Goal: Task Accomplishment & Management: Use online tool/utility

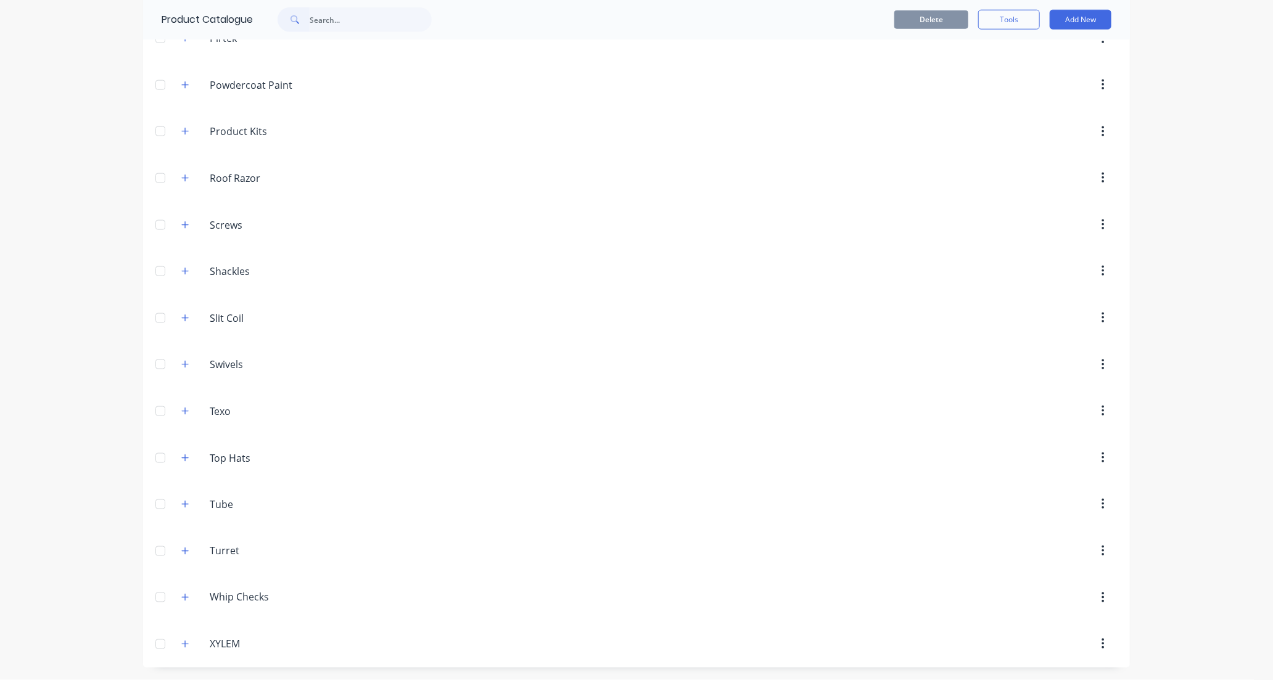
scroll to position [903, 0]
click at [181, 175] on icon "button" at bounding box center [184, 178] width 7 height 9
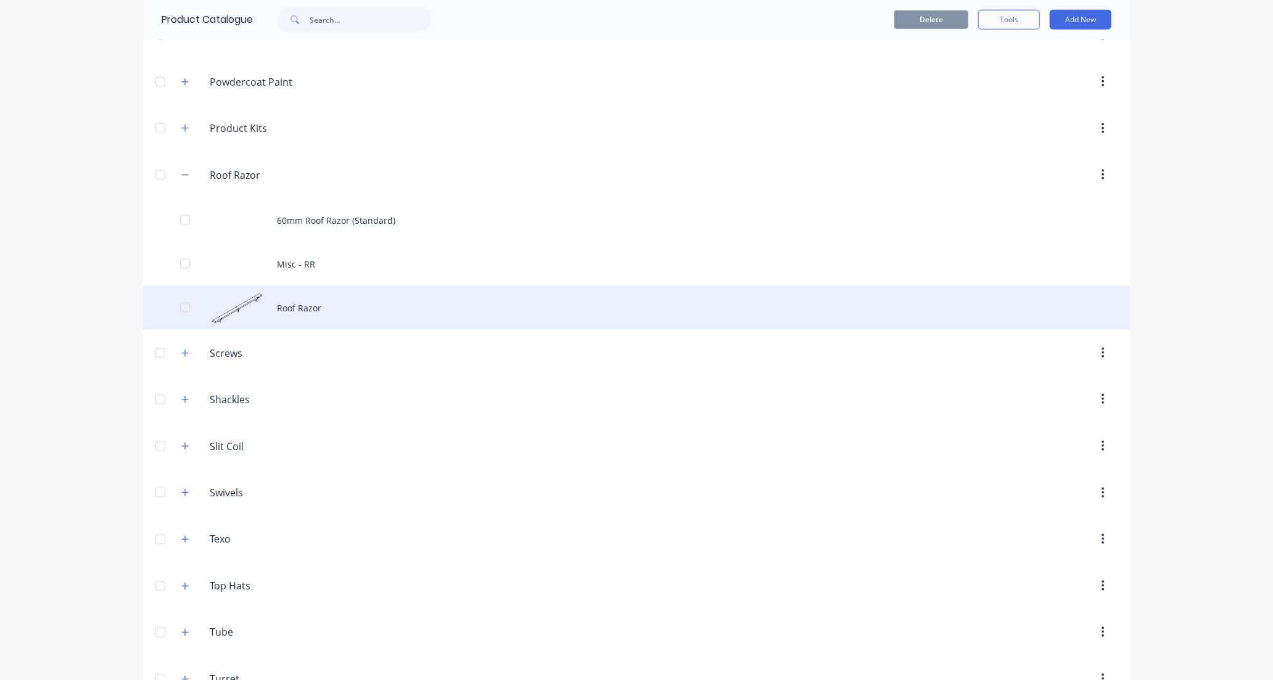
click at [381, 310] on div "Roof Razor" at bounding box center [636, 308] width 987 height 44
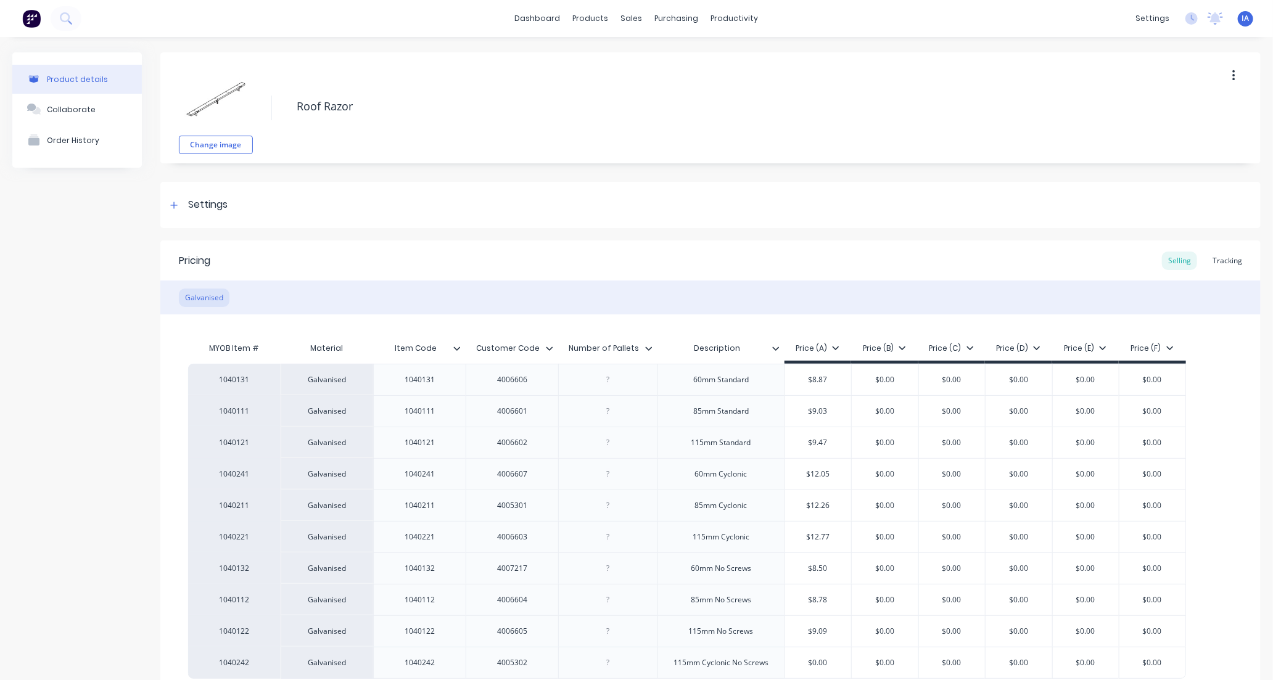
type textarea "x"
click at [1220, 262] on div "Tracking" at bounding box center [1228, 261] width 42 height 19
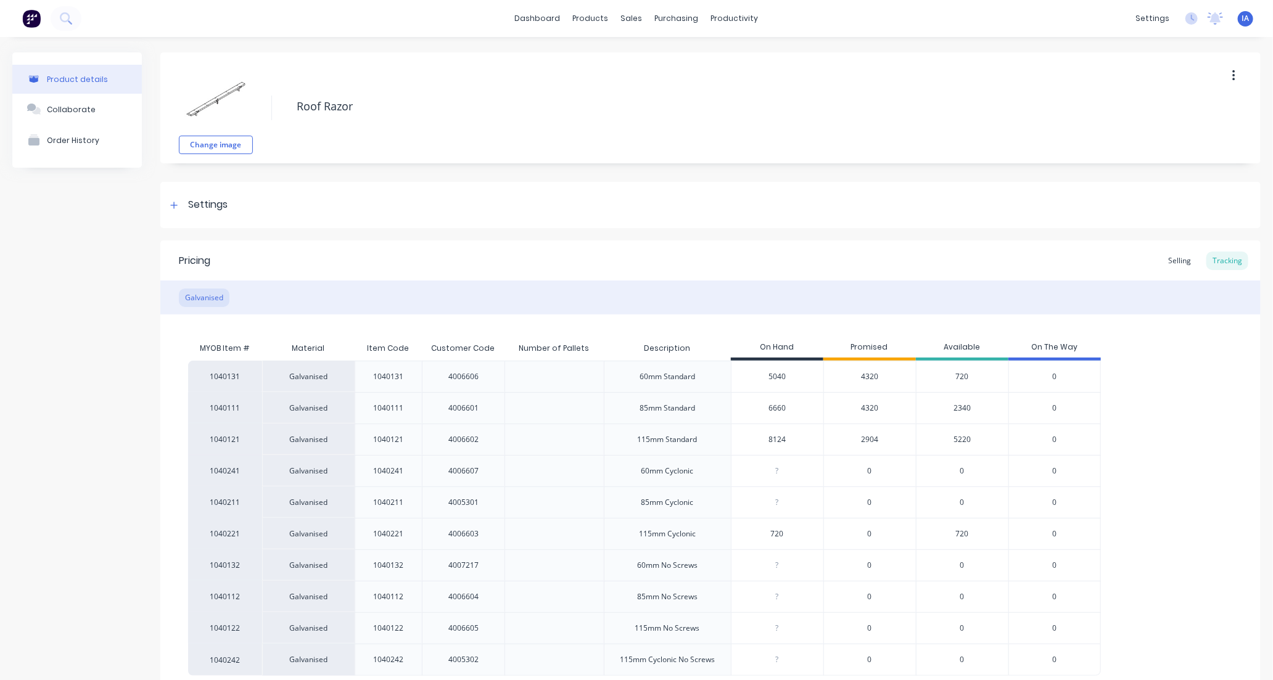
click at [762, 410] on input "6660" at bounding box center [778, 408] width 92 height 11
type input "660"
type textarea "x"
type input "60"
type textarea "x"
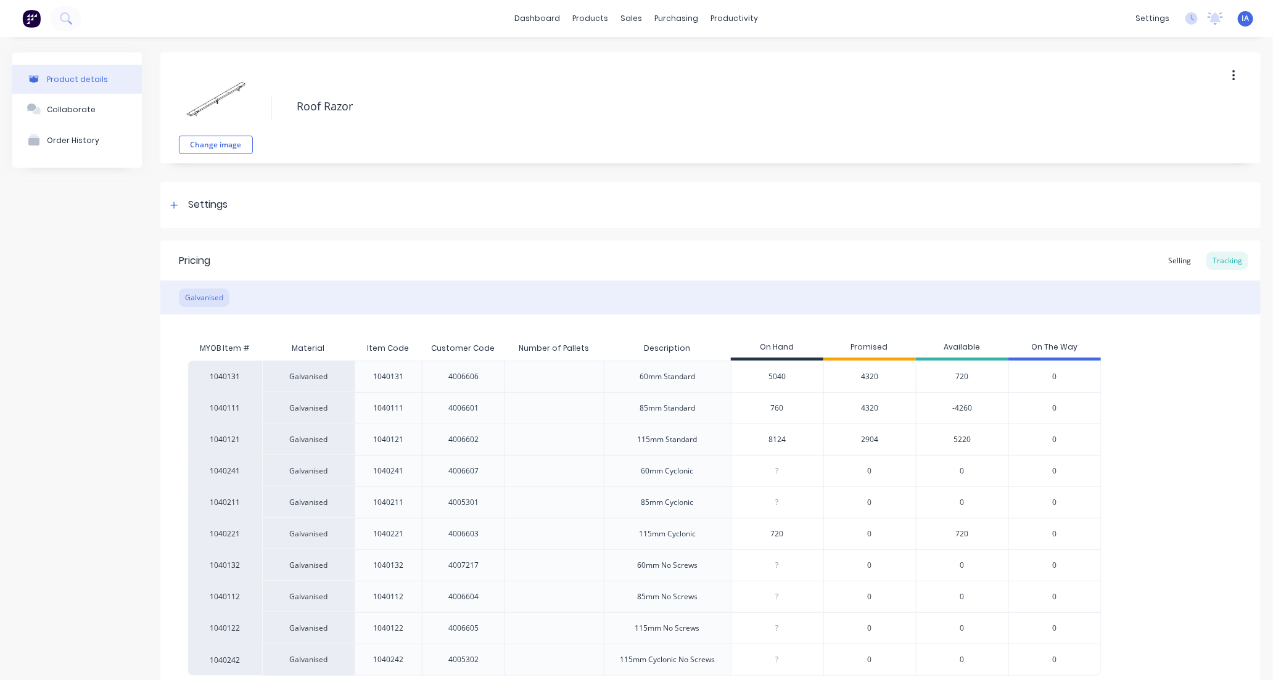
type input "7560"
type textarea "x"
type input "7560"
click at [759, 437] on input "8124" at bounding box center [778, 439] width 92 height 11
type input "124"
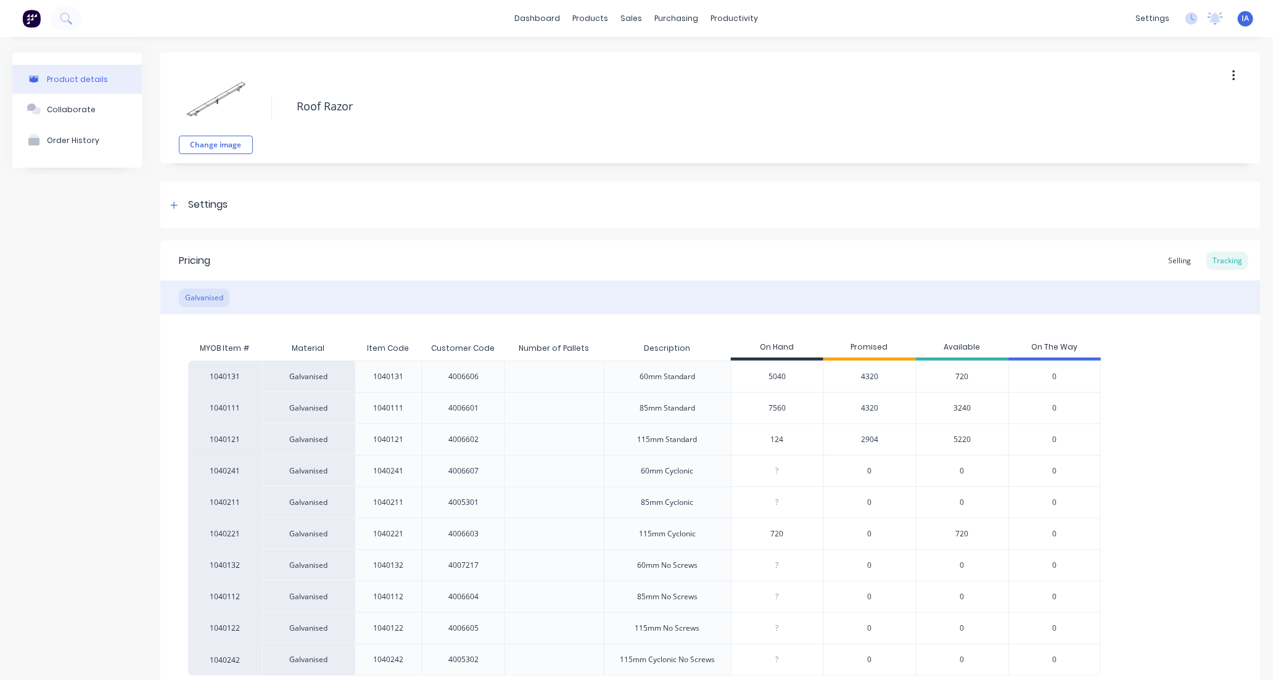
type textarea "x"
type input "24"
type textarea "x"
type input "4"
type textarea "x"
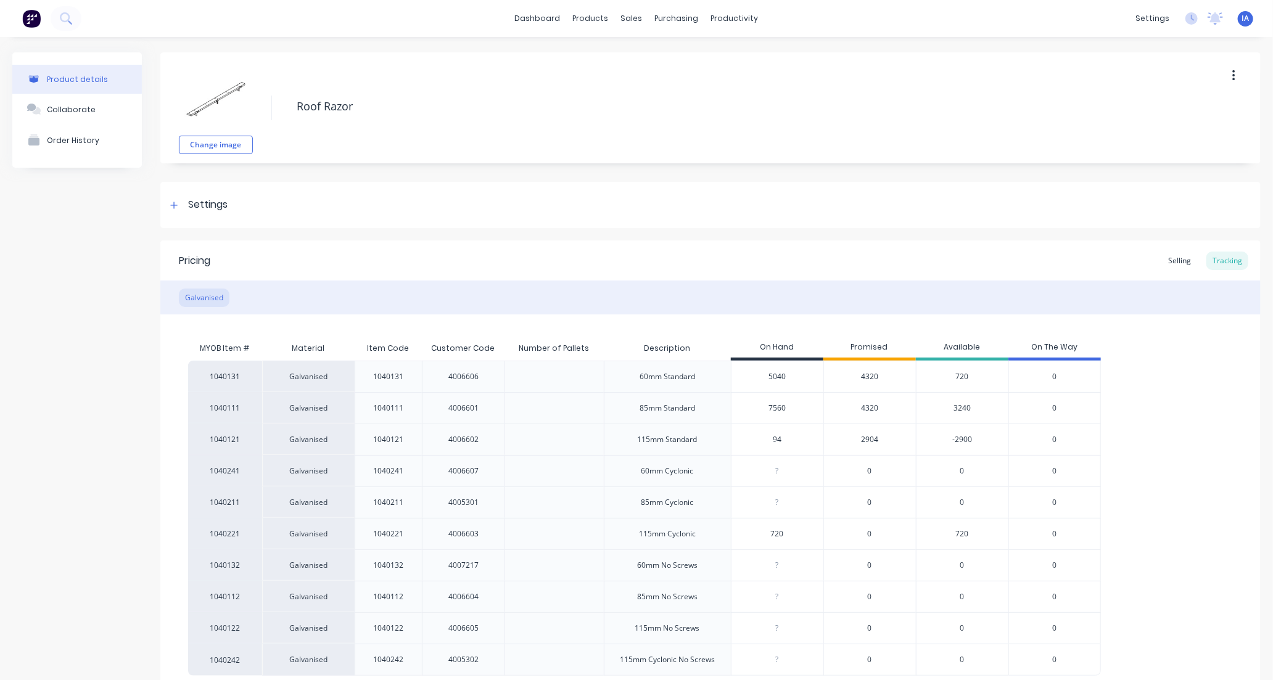
type input "954"
type textarea "x"
type input "9564"
type textarea "x"
type input "9564"
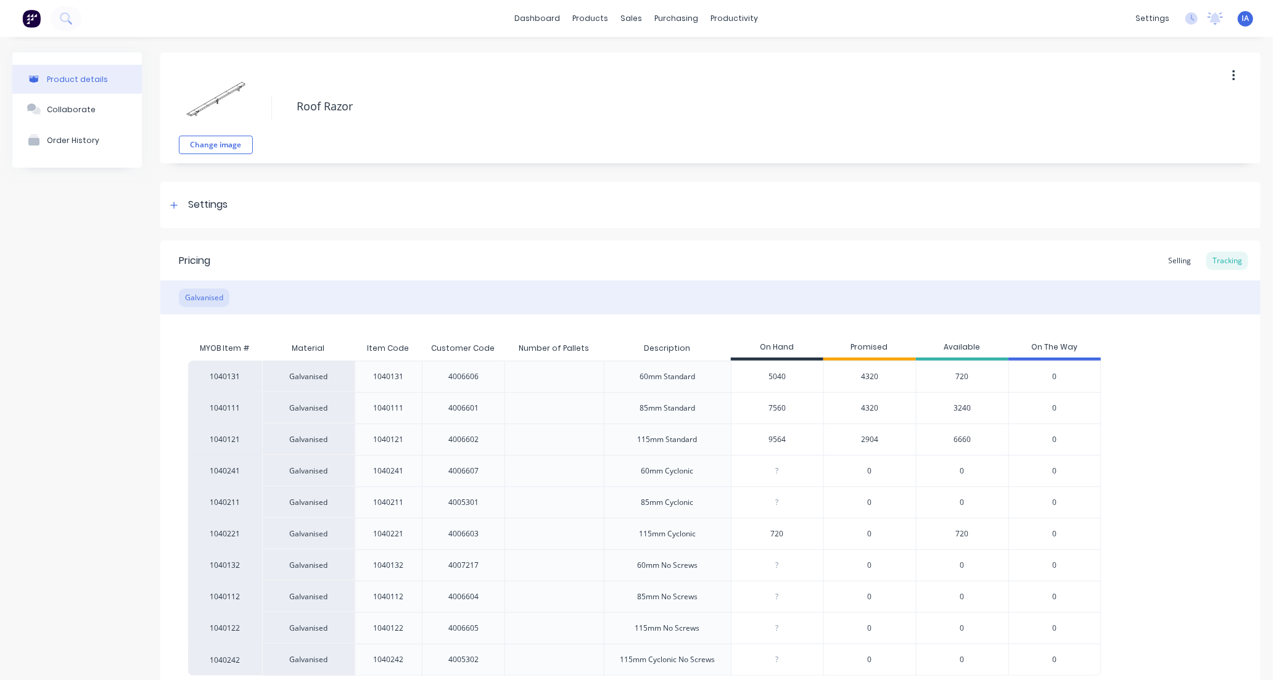
click at [1186, 420] on div "1040131 Galvanised 1040131 4006606 60mm Standard 5040 4320 720 0 1040111 Galvan…" at bounding box center [710, 518] width 1045 height 315
click at [1144, 489] on div "1040131 Galvanised 1040131 4006606 60mm Standard 5040 4320 720 0 1040111 Galvan…" at bounding box center [710, 518] width 1045 height 315
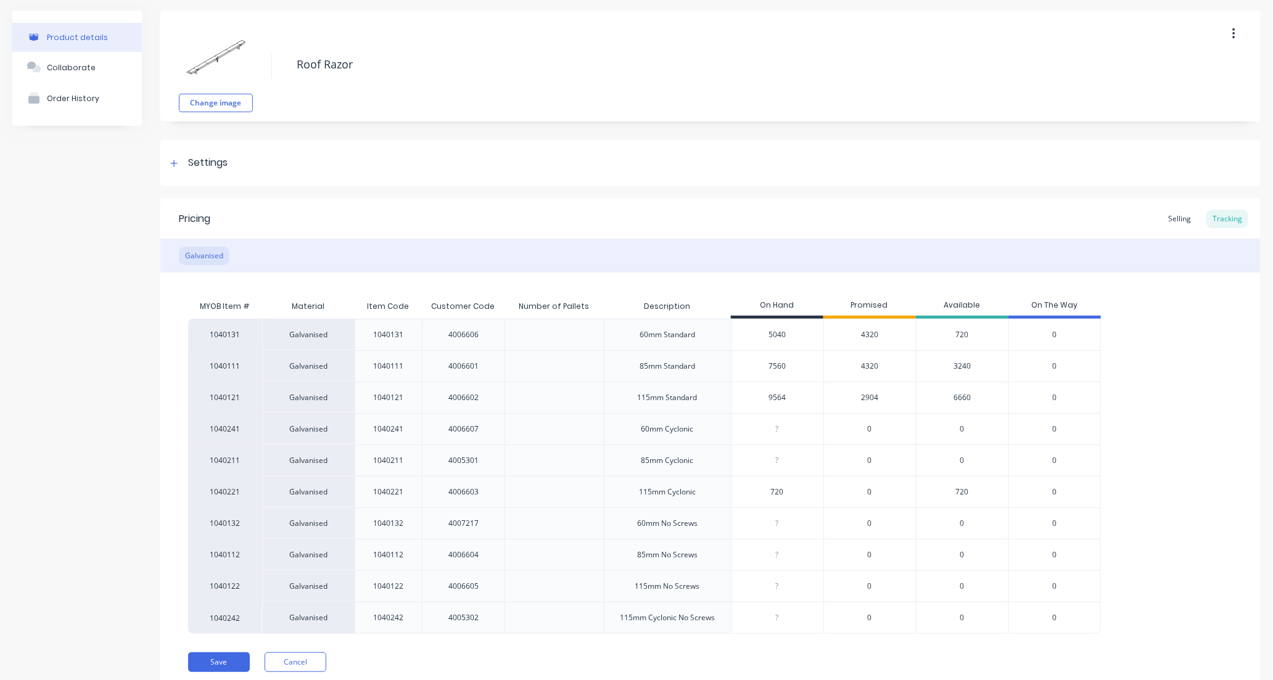
scroll to position [87, 0]
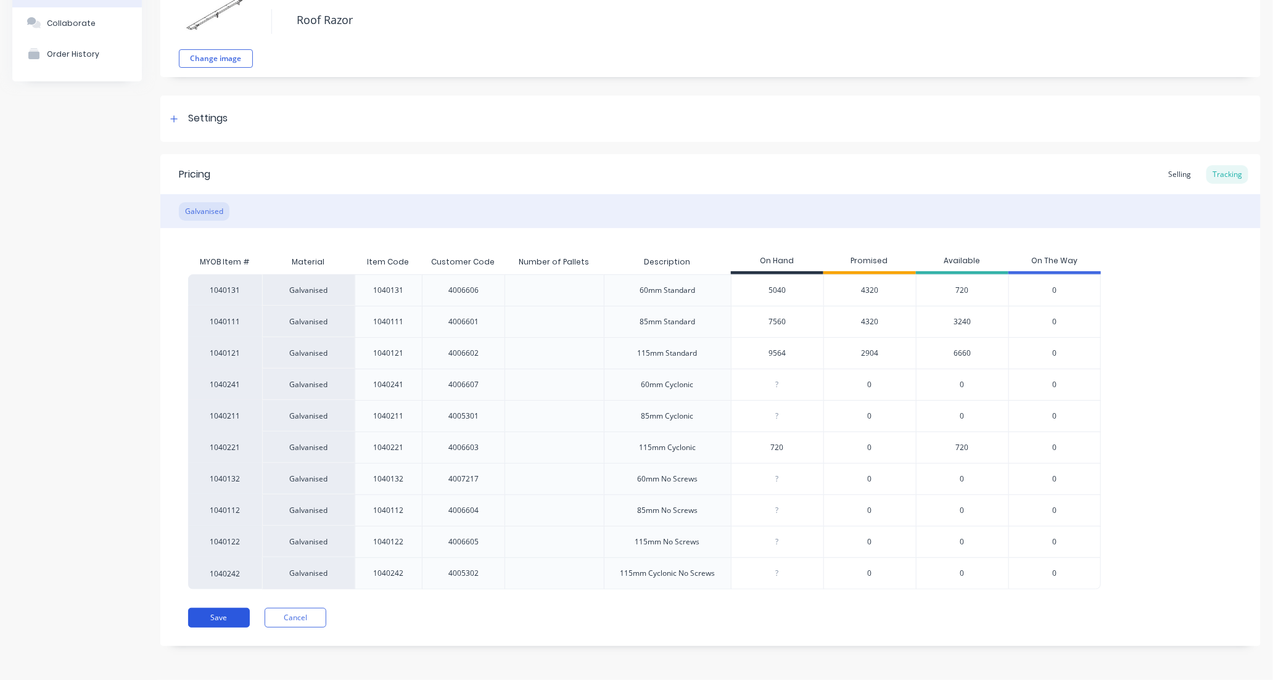
click at [217, 621] on button "Save" at bounding box center [219, 618] width 62 height 20
type textarea "x"
